Goal: Understand process/instructions: Learn how to perform a task or action

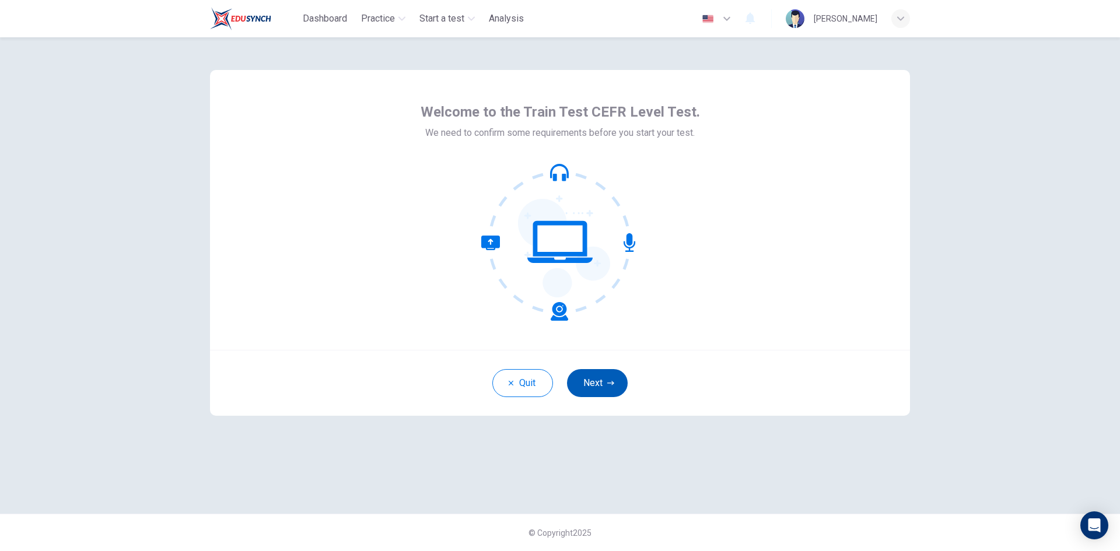
click at [595, 378] on button "Next" at bounding box center [597, 383] width 61 height 28
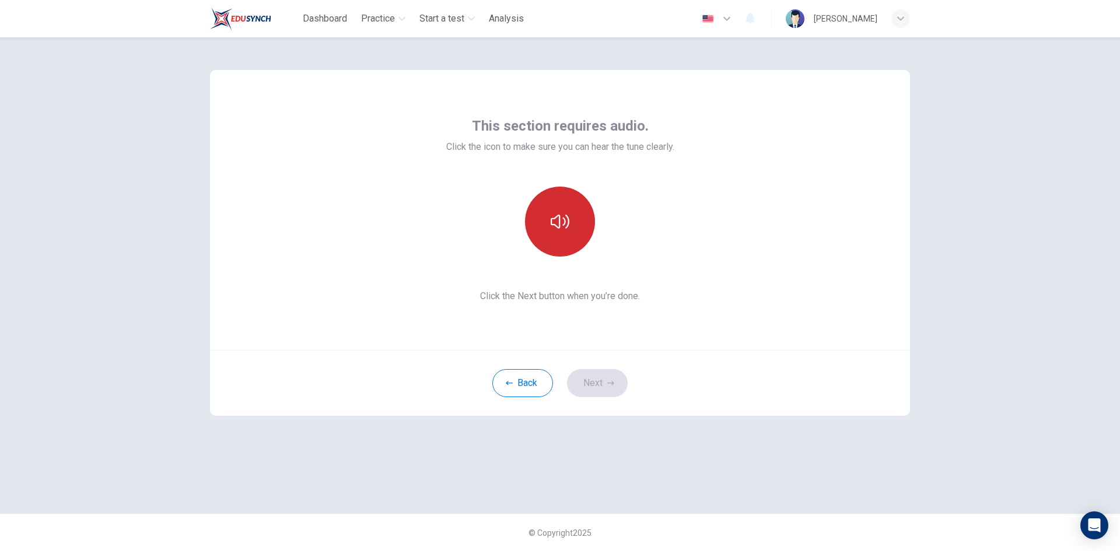
click at [555, 232] on button "button" at bounding box center [560, 222] width 70 height 70
click at [606, 388] on button "Next" at bounding box center [597, 383] width 61 height 28
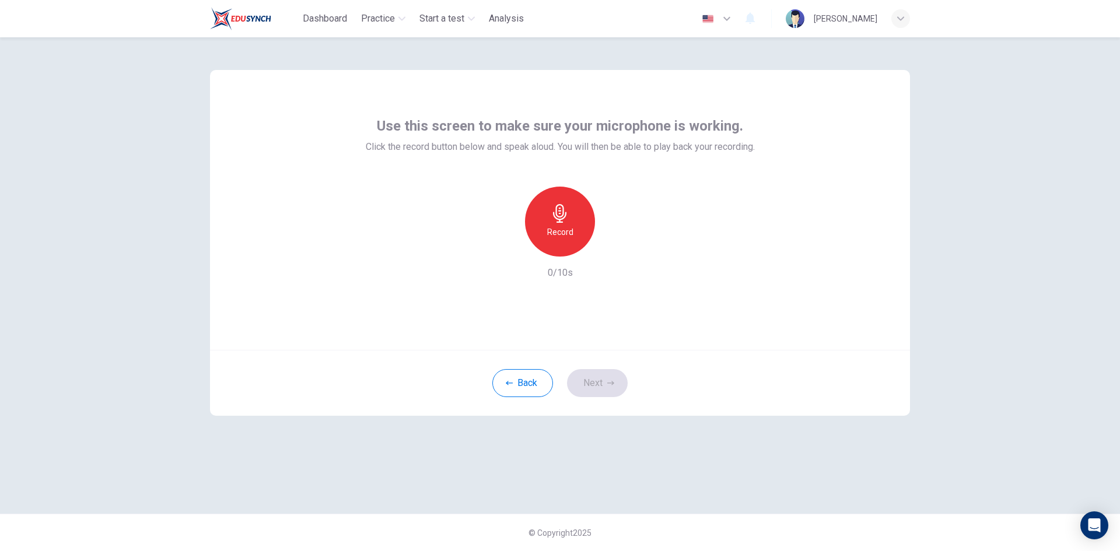
click at [559, 216] on icon "button" at bounding box center [560, 213] width 19 height 19
click at [613, 246] on icon "button" at bounding box center [614, 247] width 5 height 7
click at [809, 367] on div "Back Next" at bounding box center [560, 383] width 700 height 66
click at [584, 244] on div "Record" at bounding box center [560, 222] width 70 height 70
click at [606, 382] on button "Next" at bounding box center [597, 383] width 61 height 28
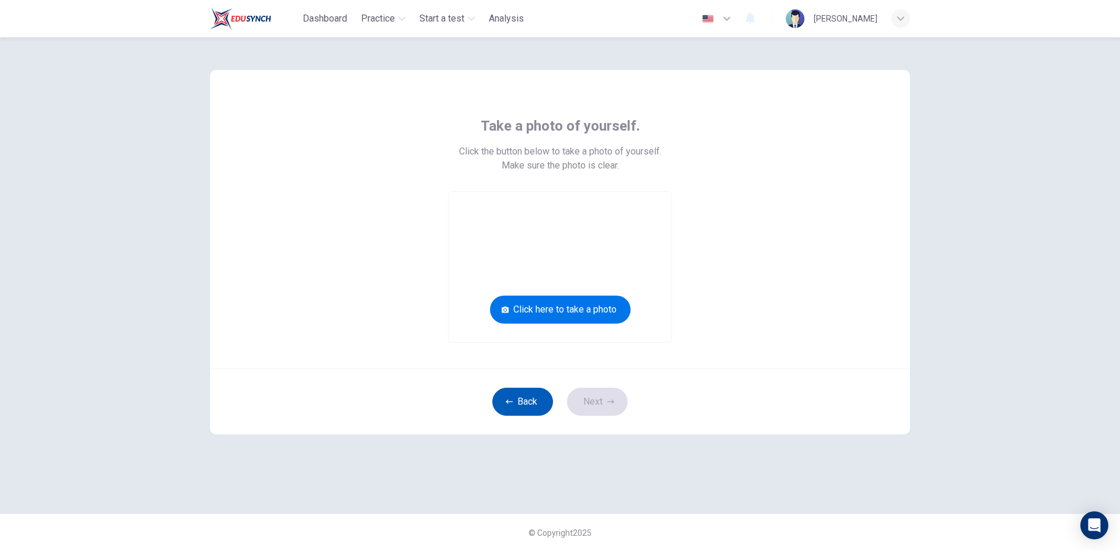
click at [520, 404] on button "Back" at bounding box center [523, 402] width 61 height 28
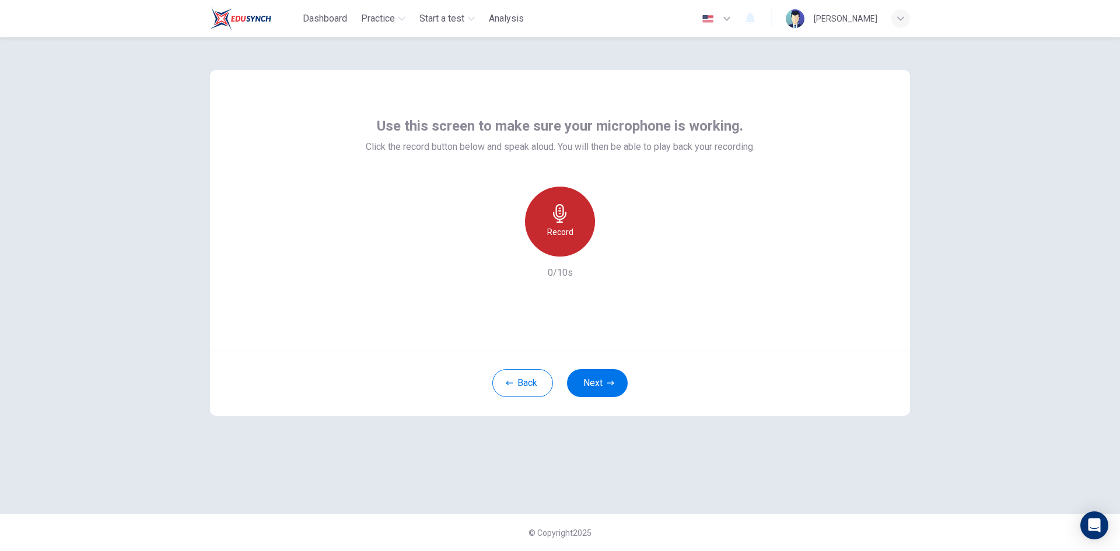
click at [551, 235] on h6 "Record" at bounding box center [560, 232] width 26 height 14
click at [557, 238] on h6 "Stop" at bounding box center [560, 232] width 18 height 14
click at [611, 247] on icon "button" at bounding box center [614, 248] width 12 height 12
click at [599, 382] on button "Next" at bounding box center [597, 383] width 61 height 28
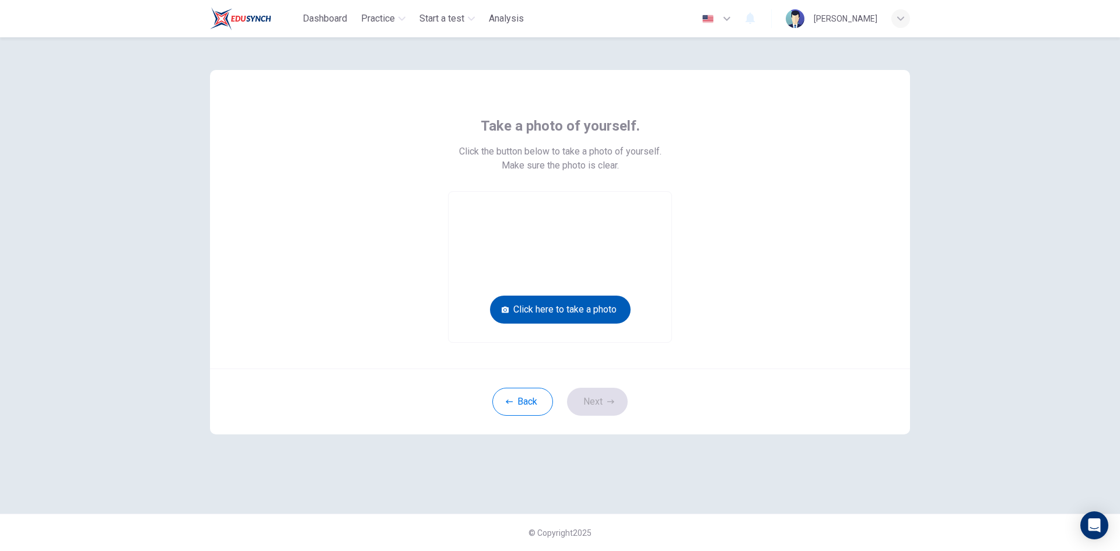
click at [595, 312] on button "Click here to take a photo" at bounding box center [560, 310] width 141 height 28
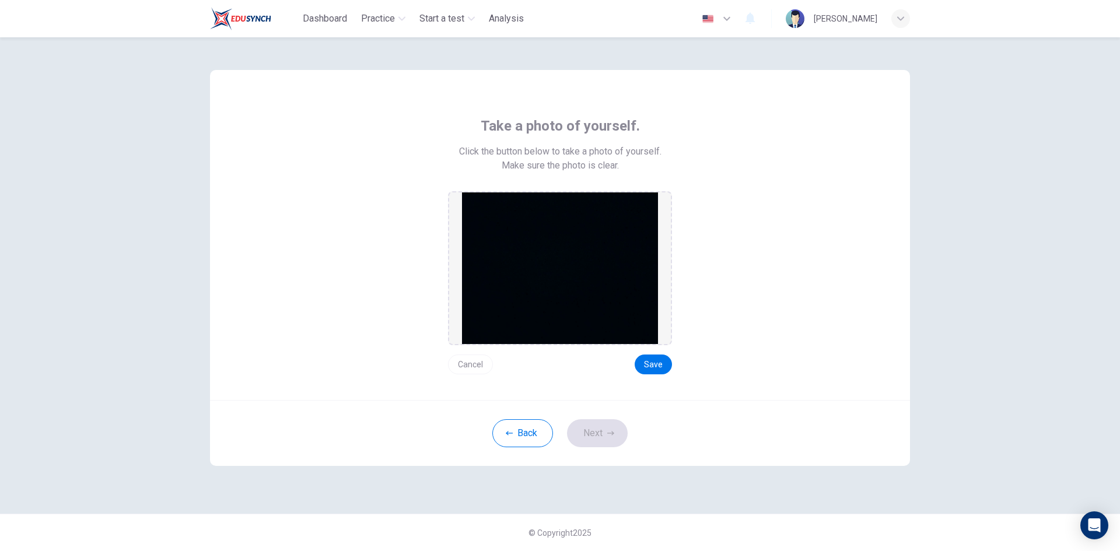
click at [476, 366] on button "Cancel" at bounding box center [470, 365] width 45 height 20
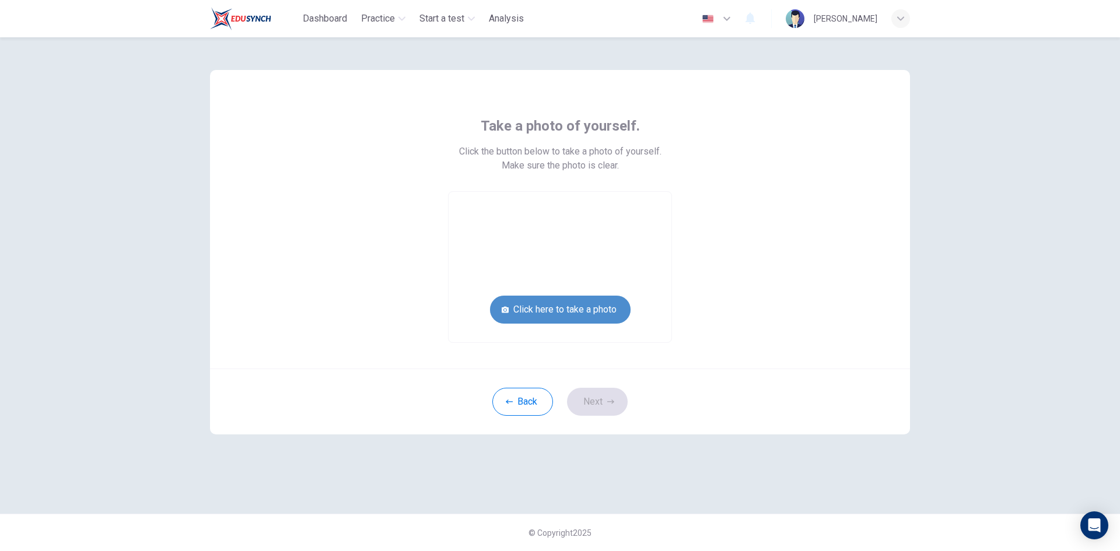
click at [585, 313] on button "Click here to take a photo" at bounding box center [560, 310] width 141 height 28
